Goal: Task Accomplishment & Management: Manage account settings

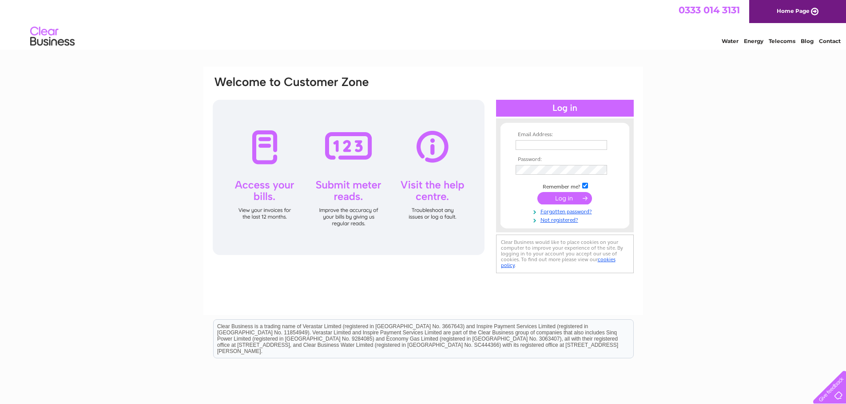
type input "[EMAIL_ADDRESS][DOMAIN_NAME][PERSON_NAME]"
click at [577, 194] on input "submit" at bounding box center [564, 198] width 55 height 12
click at [577, 218] on link "Forgotten password?" at bounding box center [565, 219] width 101 height 8
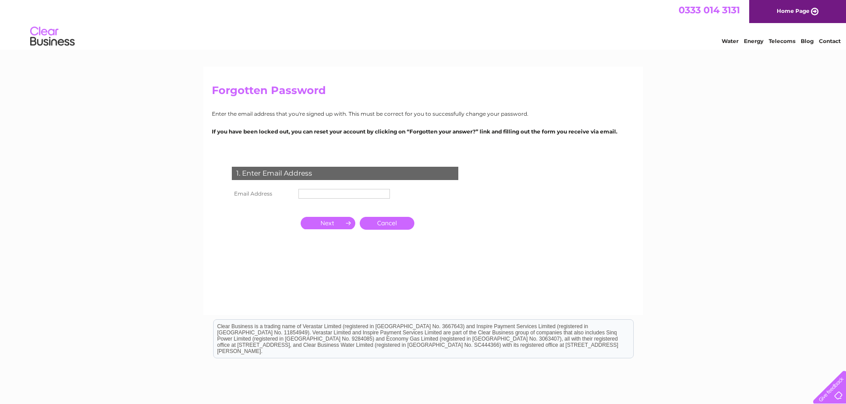
click at [341, 192] on input "text" at bounding box center [343, 194] width 91 height 10
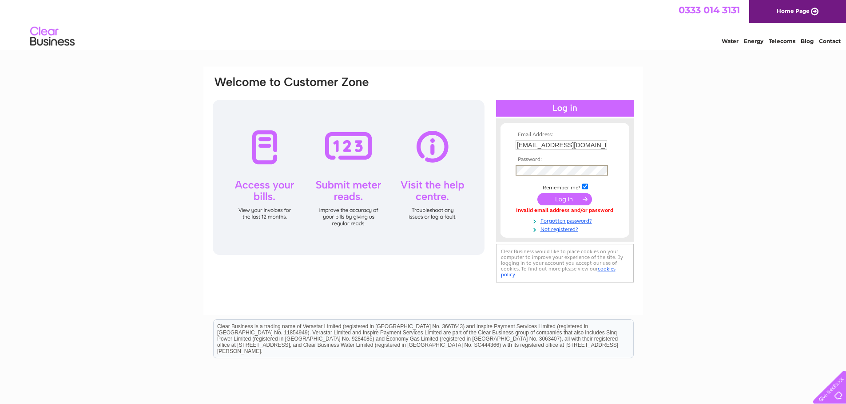
click at [488, 167] on div "Email Address: info@ibi.scot Password:" at bounding box center [423, 180] width 423 height 210
click at [537, 193] on input "submit" at bounding box center [564, 199] width 55 height 12
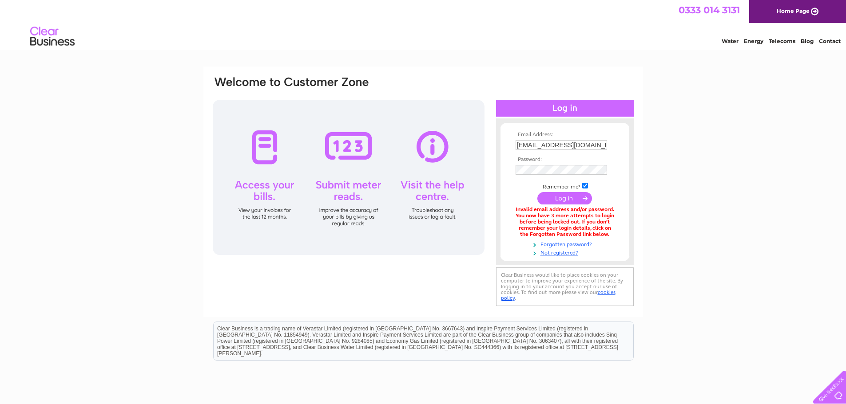
click at [562, 246] on link "Forgotten password?" at bounding box center [565, 244] width 101 height 8
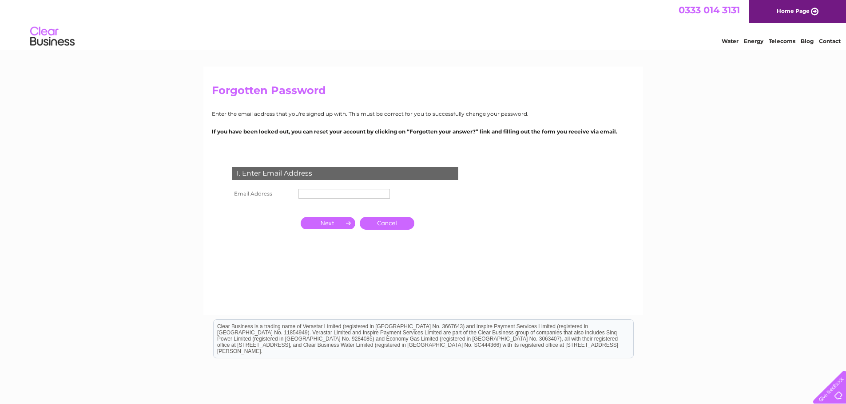
click at [334, 191] on input "text" at bounding box center [343, 194] width 91 height 10
type input "[EMAIL_ADDRESS][DOMAIN_NAME][PERSON_NAME]"
click at [326, 226] on input "button" at bounding box center [328, 224] width 55 height 12
